Goal: Information Seeking & Learning: Learn about a topic

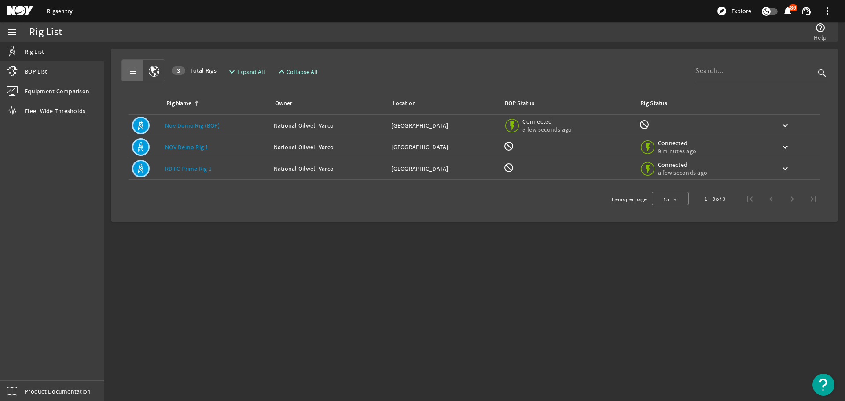
click at [197, 129] on link "Nov Demo Rig (BOP)" at bounding box center [192, 125] width 55 height 8
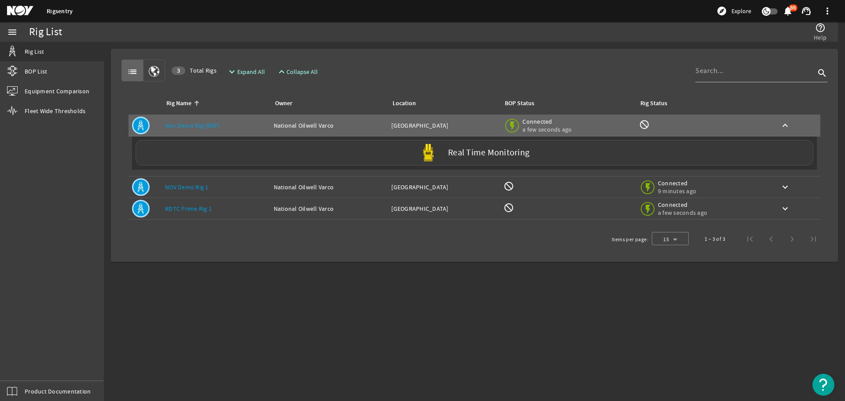
click at [489, 154] on label "Real Time Monitoring" at bounding box center [488, 152] width 81 height 9
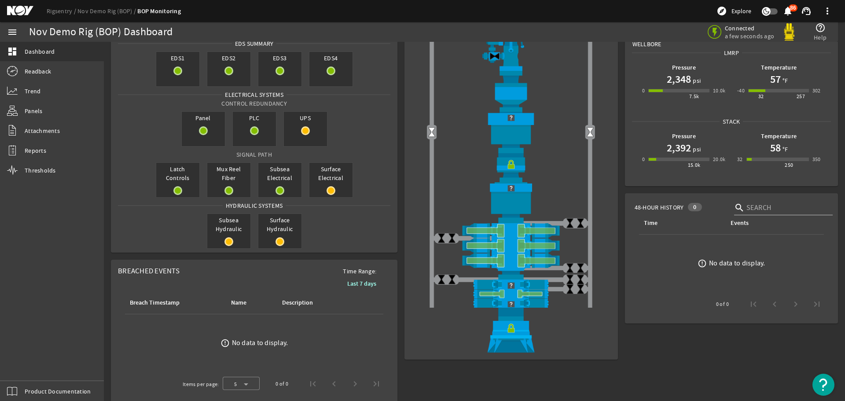
scroll to position [44, 0]
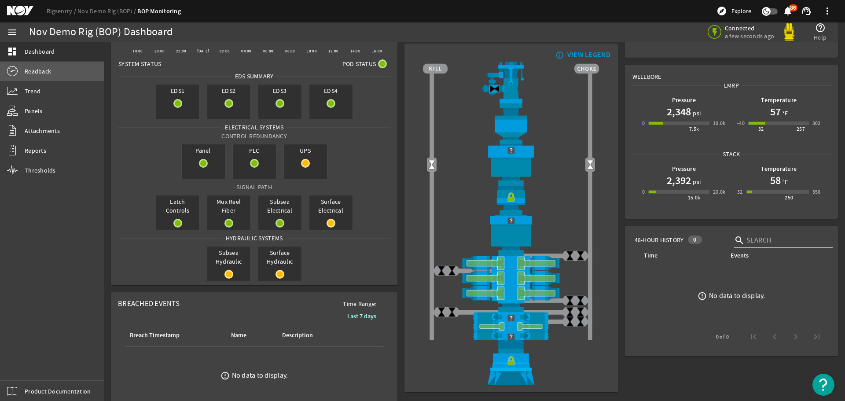
click at [40, 72] on span "Readback" at bounding box center [38, 71] width 26 height 9
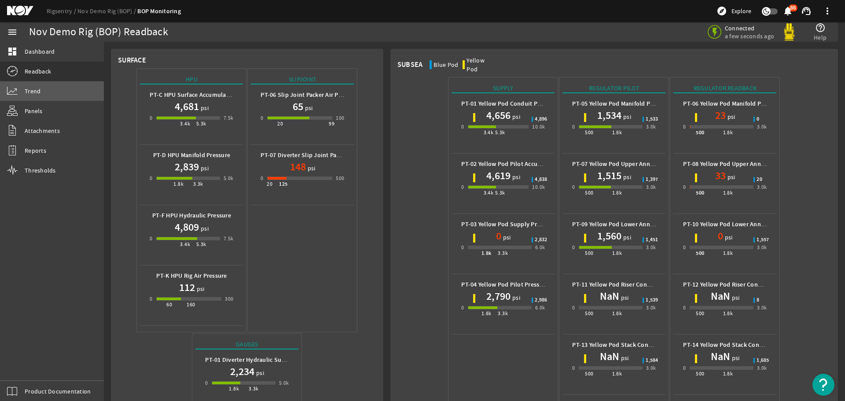
click at [38, 92] on span "Trend" at bounding box center [33, 91] width 16 height 9
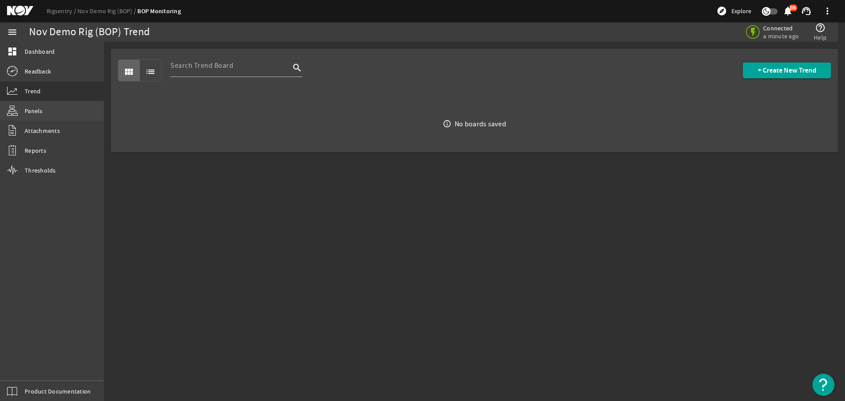
click at [35, 110] on span "Panels" at bounding box center [34, 111] width 18 height 9
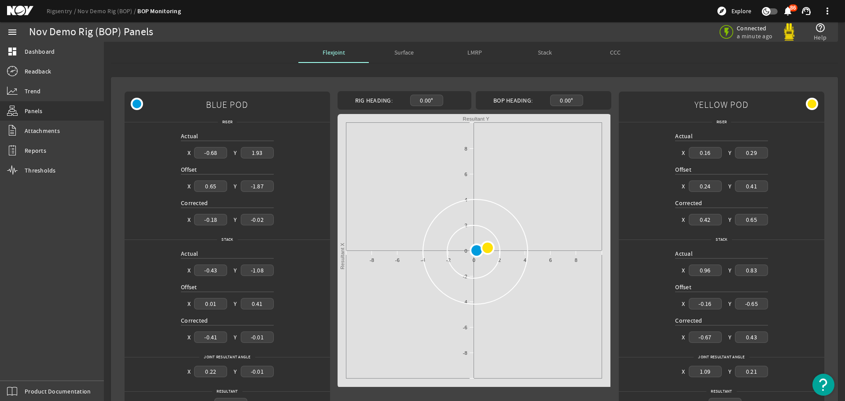
click at [618, 53] on div "CCC" at bounding box center [615, 52] width 70 height 21
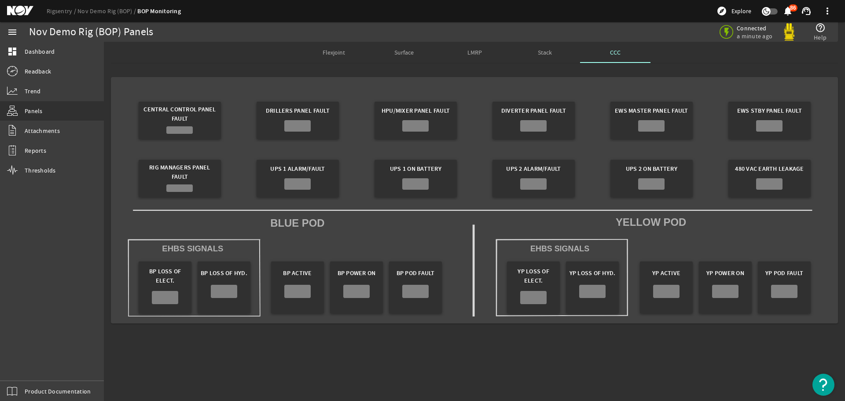
click at [540, 51] on span "Stack" at bounding box center [545, 52] width 14 height 6
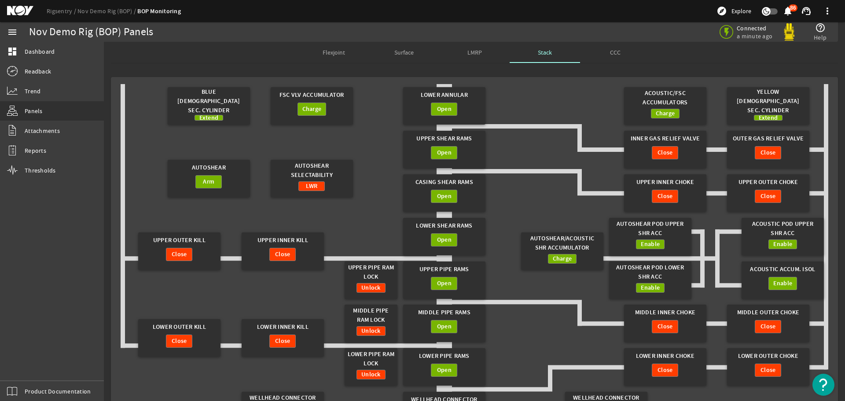
click at [472, 51] on span "LMRP" at bounding box center [474, 52] width 15 height 6
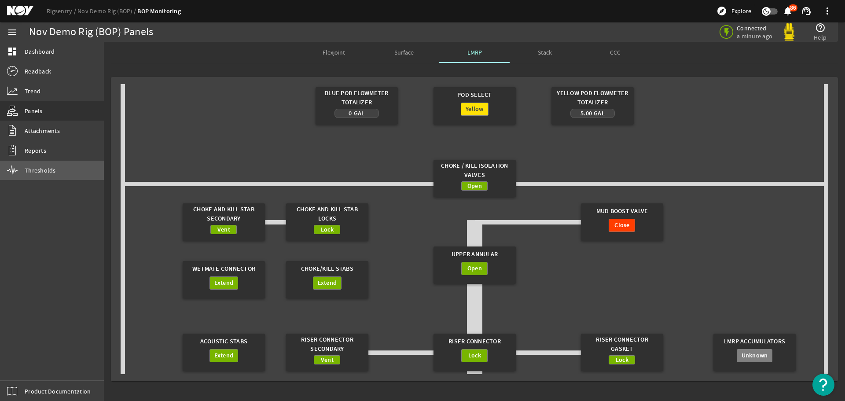
click at [53, 171] on span "Thresholds" at bounding box center [40, 170] width 31 height 9
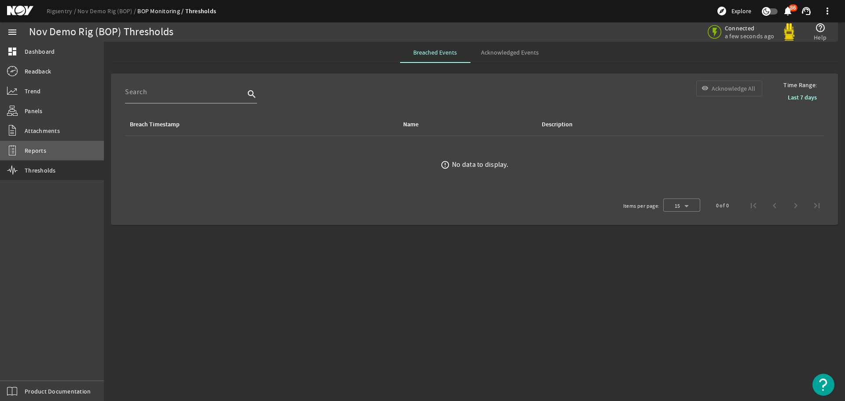
click at [50, 155] on link "Reports" at bounding box center [52, 150] width 104 height 19
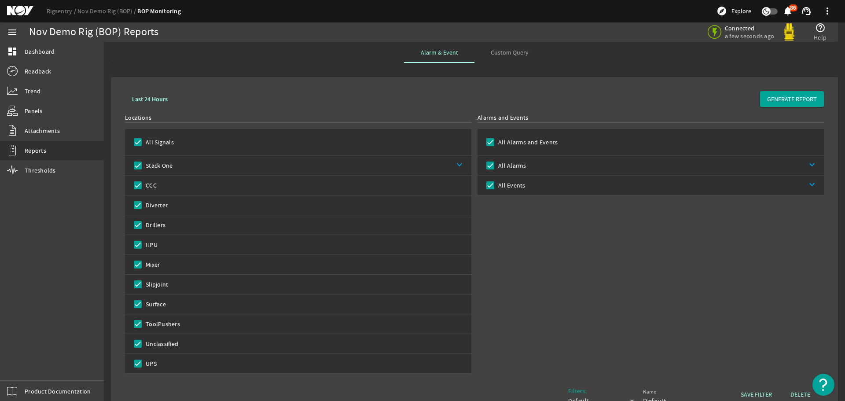
click at [645, 165] on link "keyboard_arrow_down" at bounding box center [675, 165] width 298 height 19
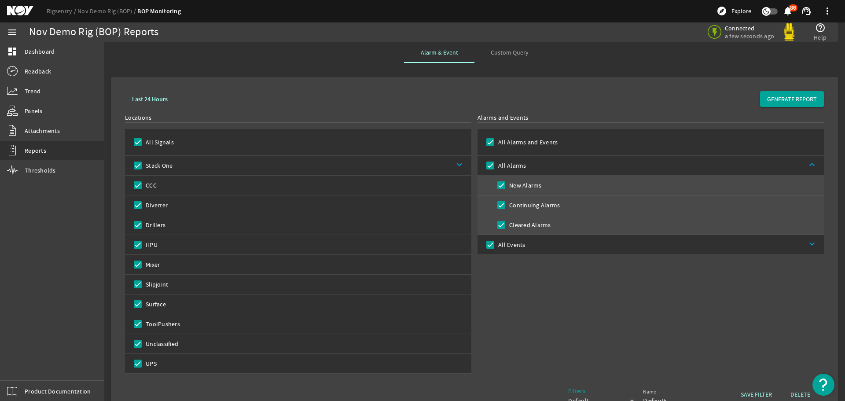
click at [577, 246] on link "keyboard_arrow_down" at bounding box center [674, 244] width 299 height 19
click at [570, 149] on div "All Alarms and Events" at bounding box center [651, 142] width 346 height 27
click at [570, 142] on div "All Alarms and Events" at bounding box center [651, 142] width 346 height 27
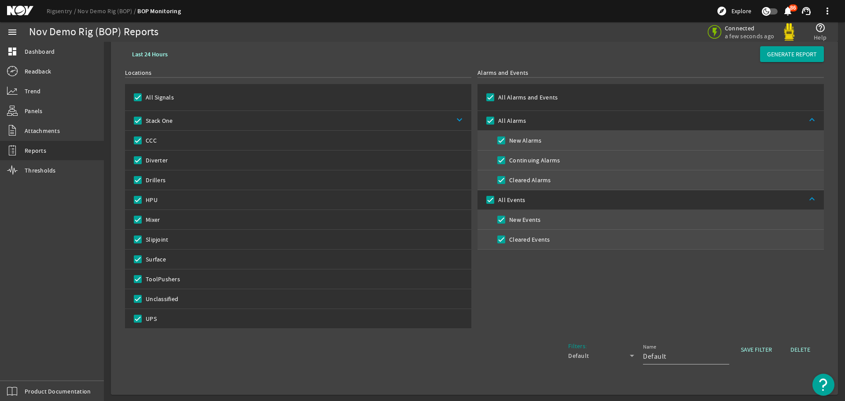
scroll to position [46, 0]
click at [57, 388] on span "Product Documentation" at bounding box center [58, 391] width 66 height 9
